Goal: Use online tool/utility: Utilize a website feature to perform a specific function

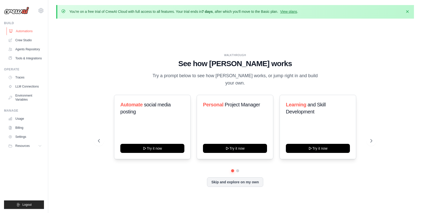
click at [24, 31] on link "Automations" at bounding box center [26, 31] width 38 height 8
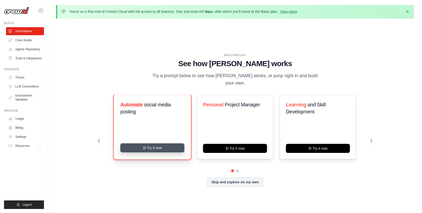
click at [146, 146] on icon at bounding box center [145, 148] width 4 height 4
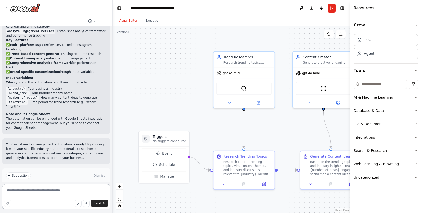
scroll to position [587, 0]
